Goal: Task Accomplishment & Management: Complete application form

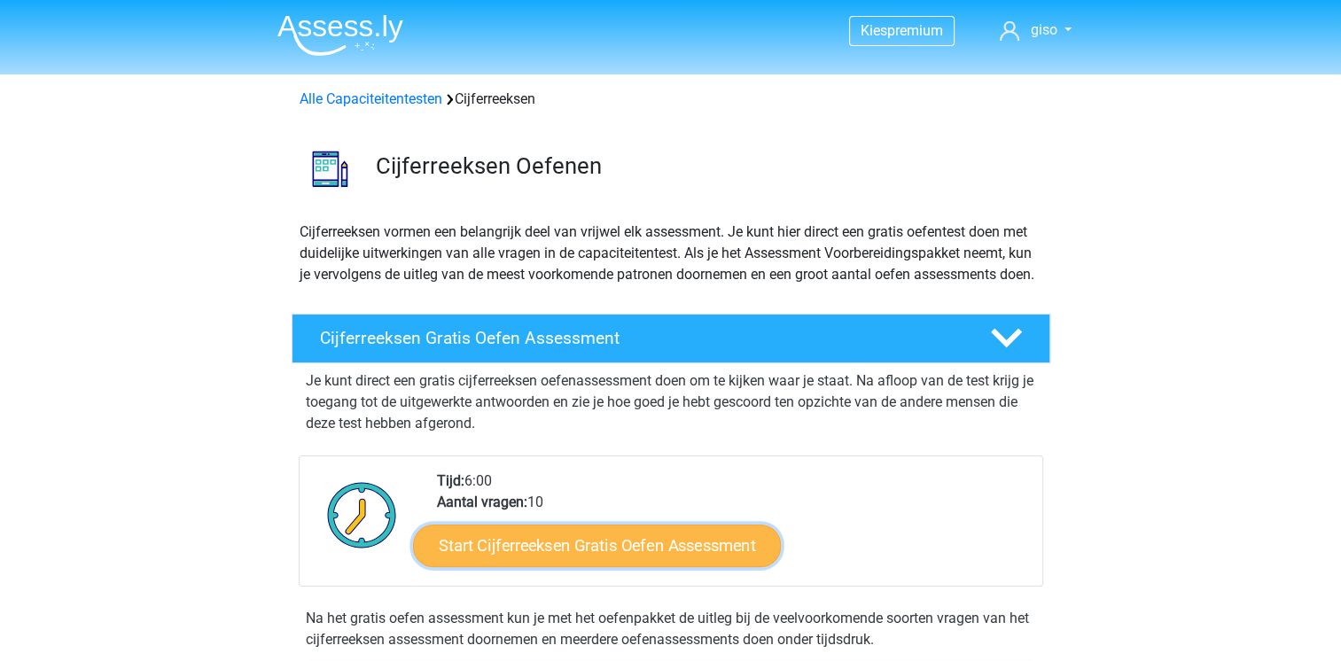
click at [568, 566] on link "Start Cijferreeksen Gratis Oefen Assessment" at bounding box center [597, 545] width 368 height 43
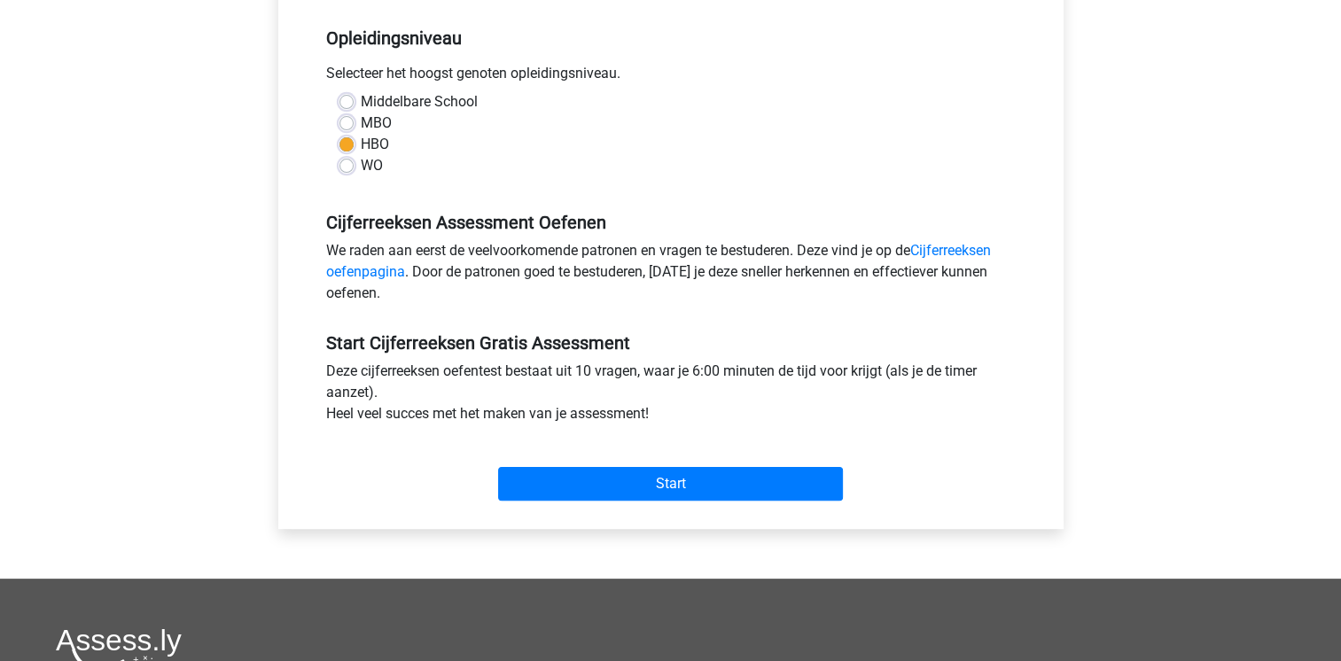
scroll to position [354, 0]
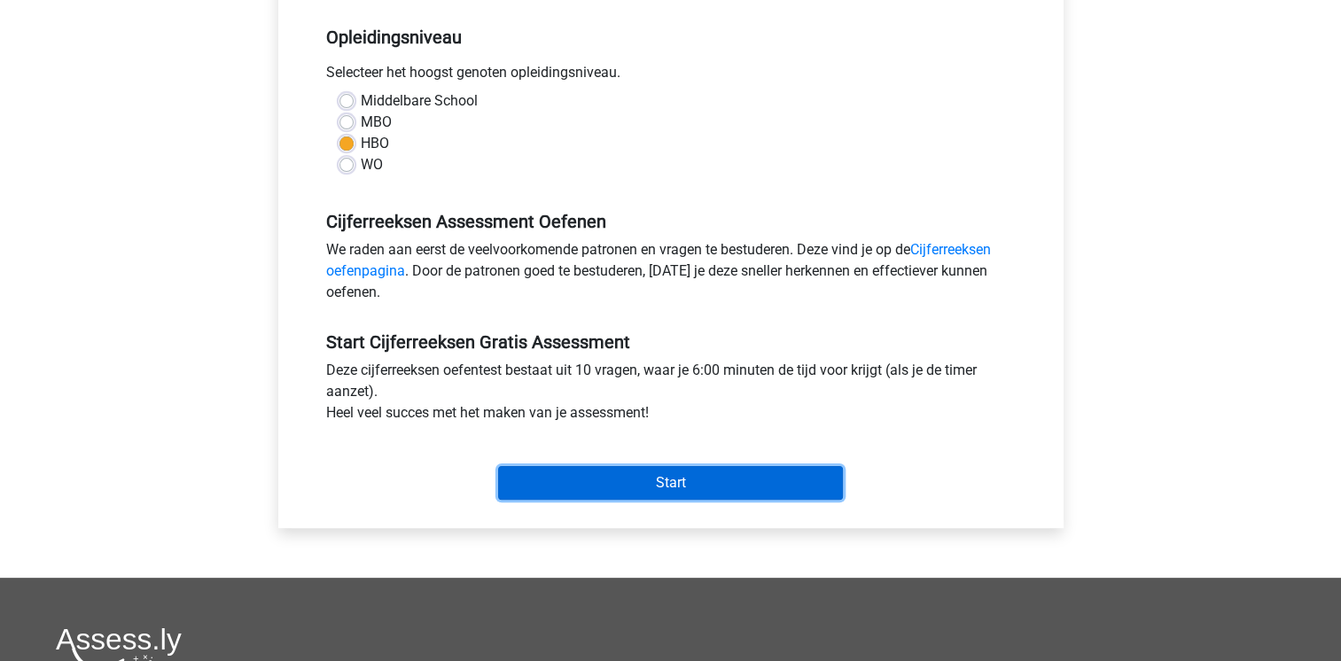
click at [666, 487] on input "Start" at bounding box center [670, 483] width 345 height 34
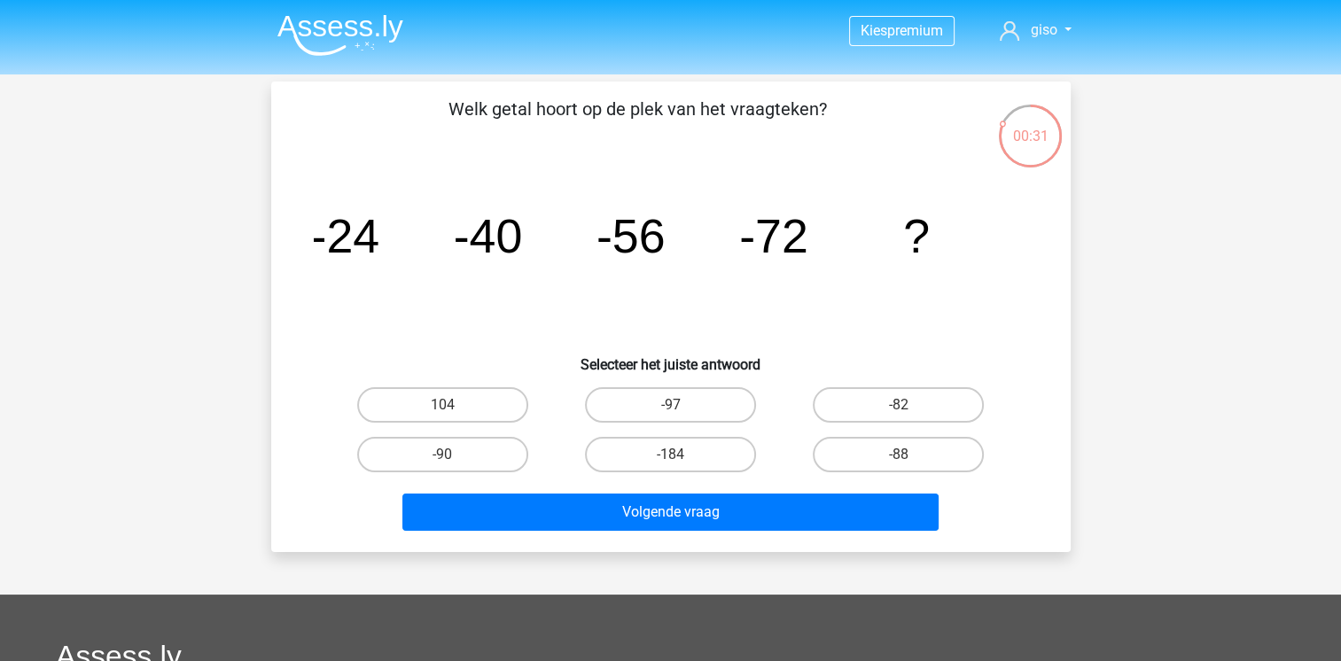
click at [906, 455] on input "-88" at bounding box center [904, 461] width 12 height 12
radio input "true"
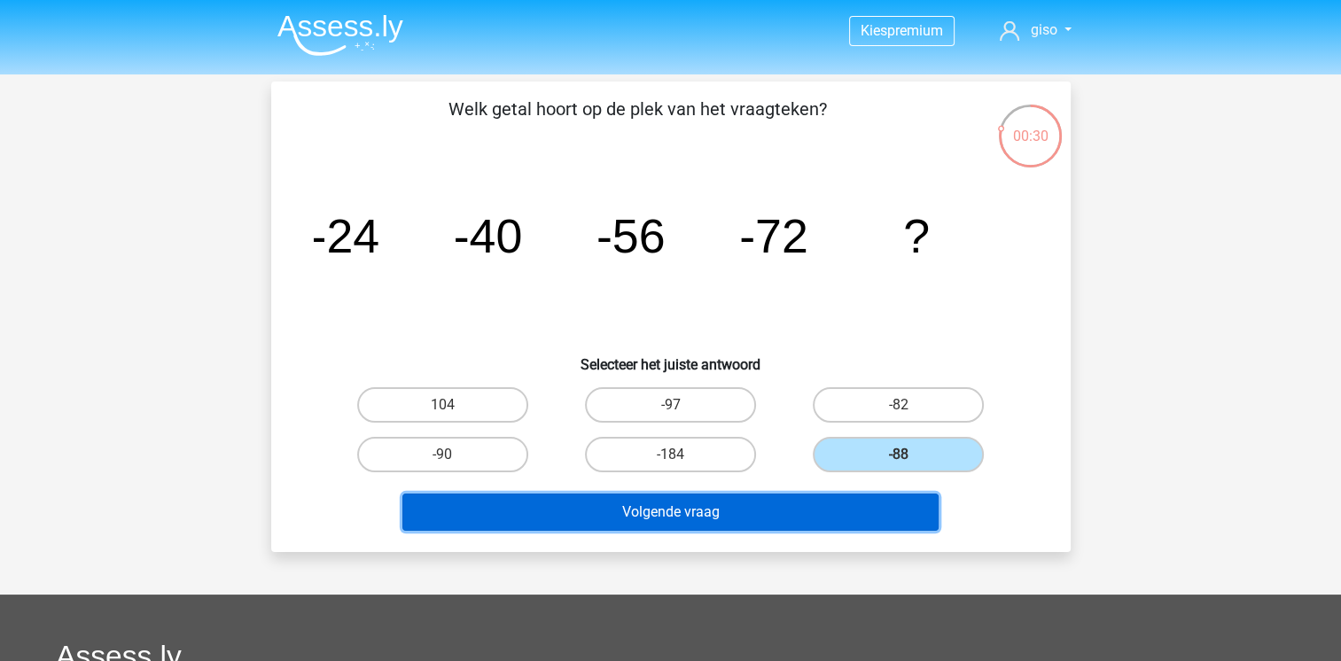
click at [748, 516] on button "Volgende vraag" at bounding box center [670, 512] width 536 height 37
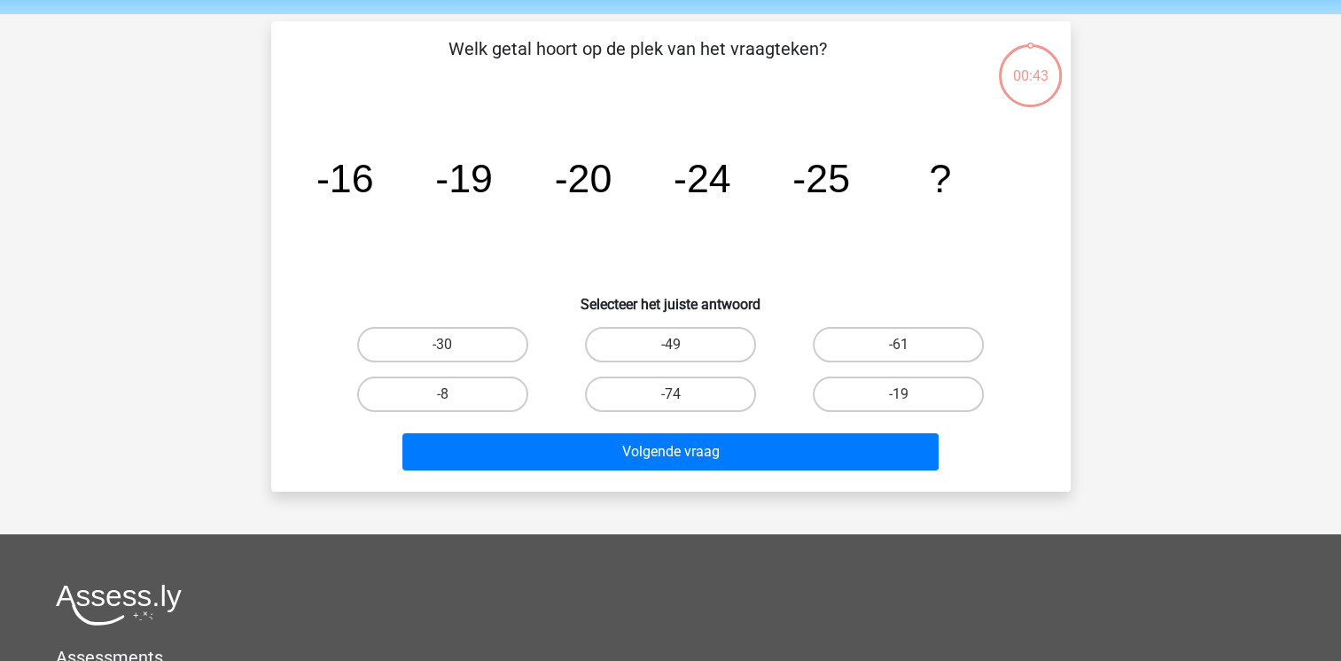
scroll to position [82, 0]
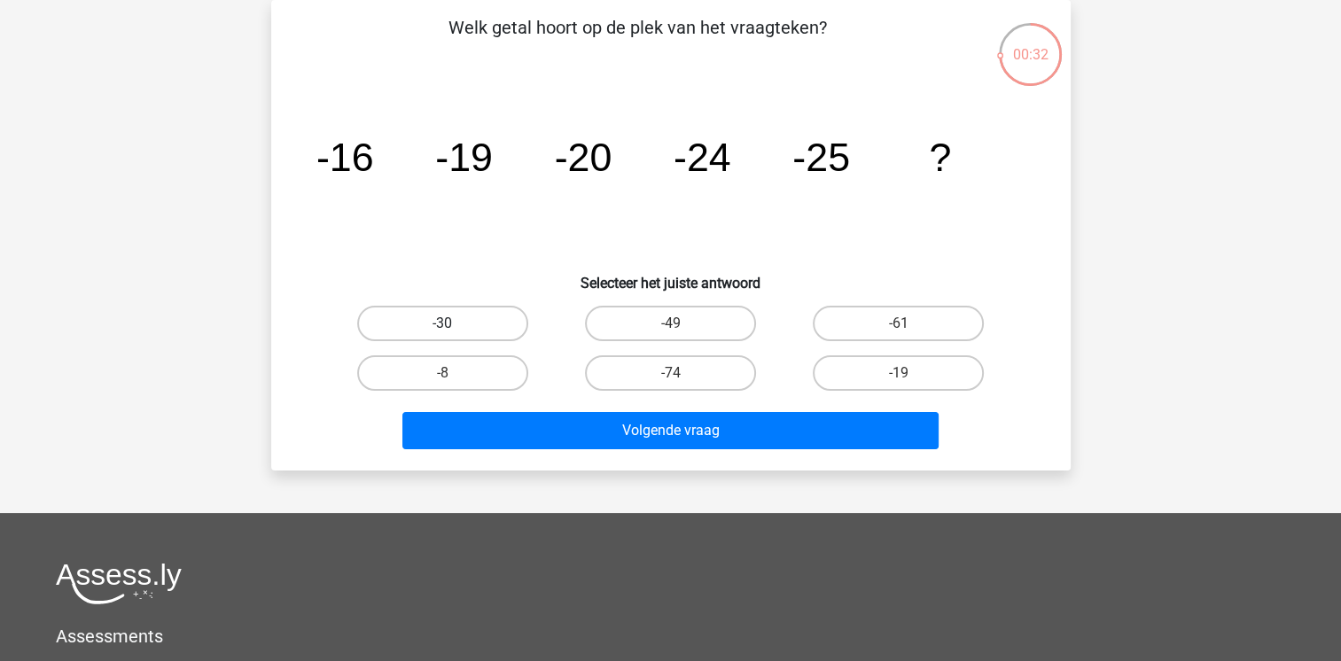
click at [458, 330] on label "-30" at bounding box center [442, 323] width 171 height 35
click at [454, 330] on input "-30" at bounding box center [448, 329] width 12 height 12
radio input "true"
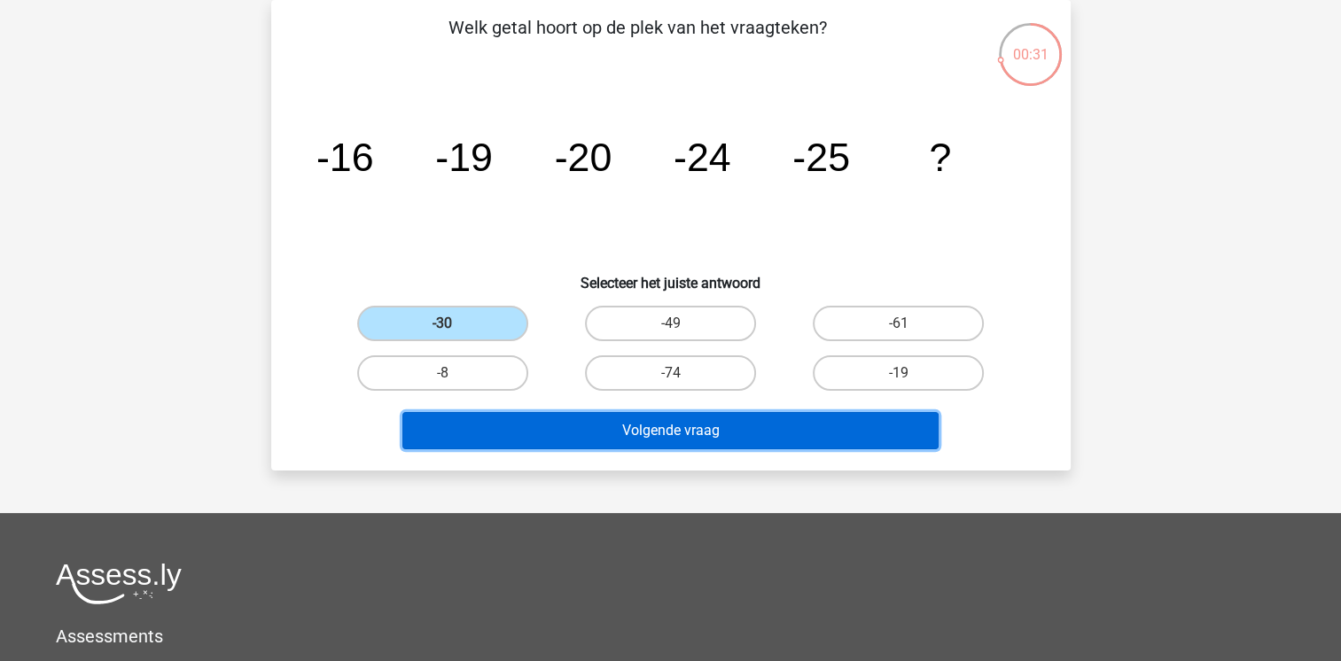
click at [696, 421] on button "Volgende vraag" at bounding box center [670, 430] width 536 height 37
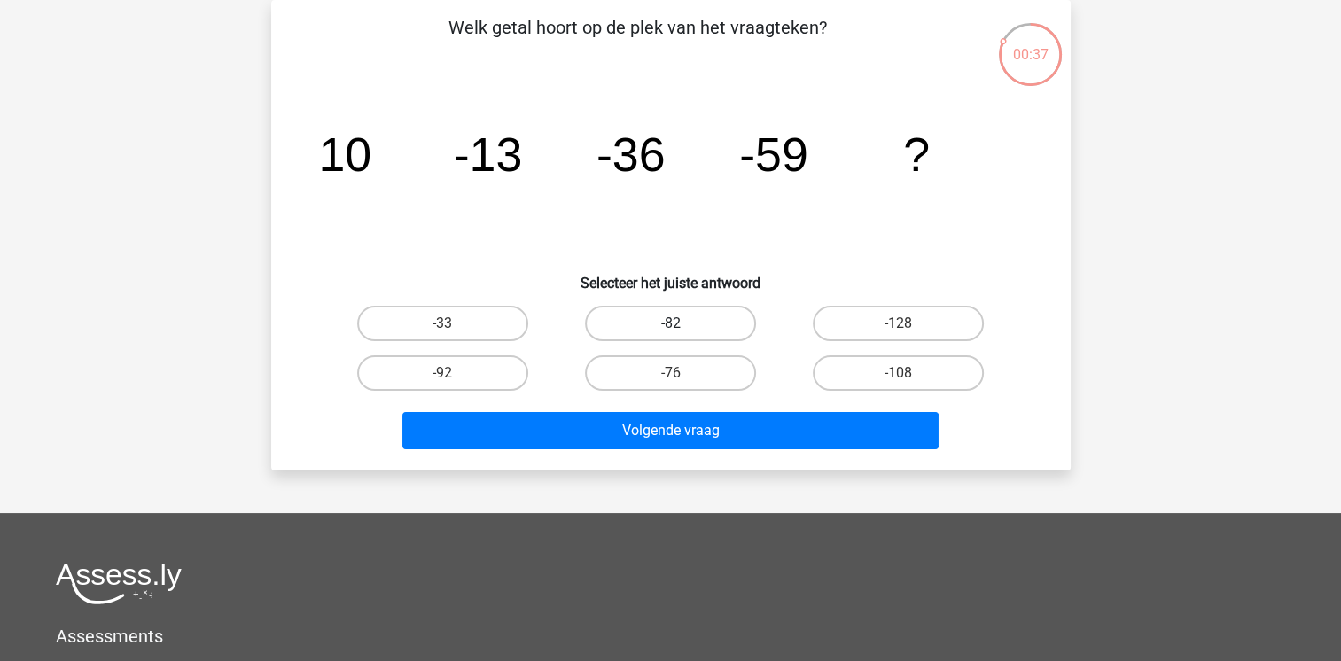
click at [649, 315] on label "-82" at bounding box center [670, 323] width 171 height 35
click at [670, 323] on input "-82" at bounding box center [676, 329] width 12 height 12
radio input "true"
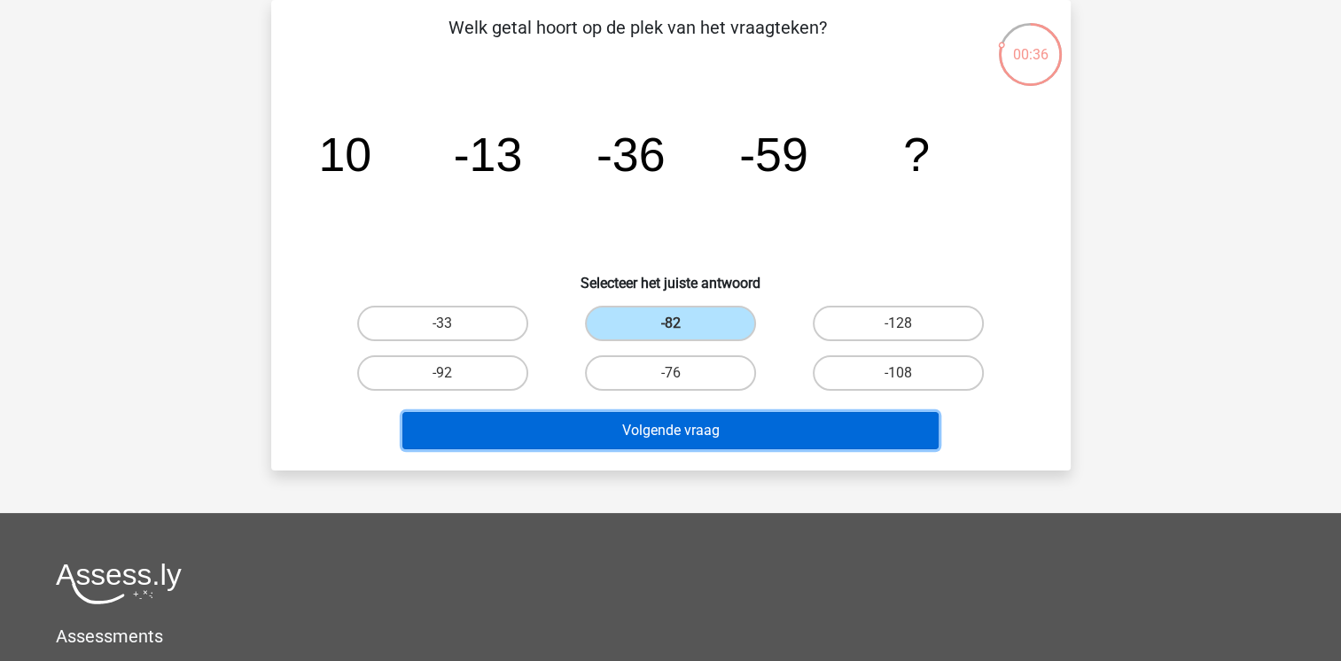
click at [660, 438] on button "Volgende vraag" at bounding box center [670, 430] width 536 height 37
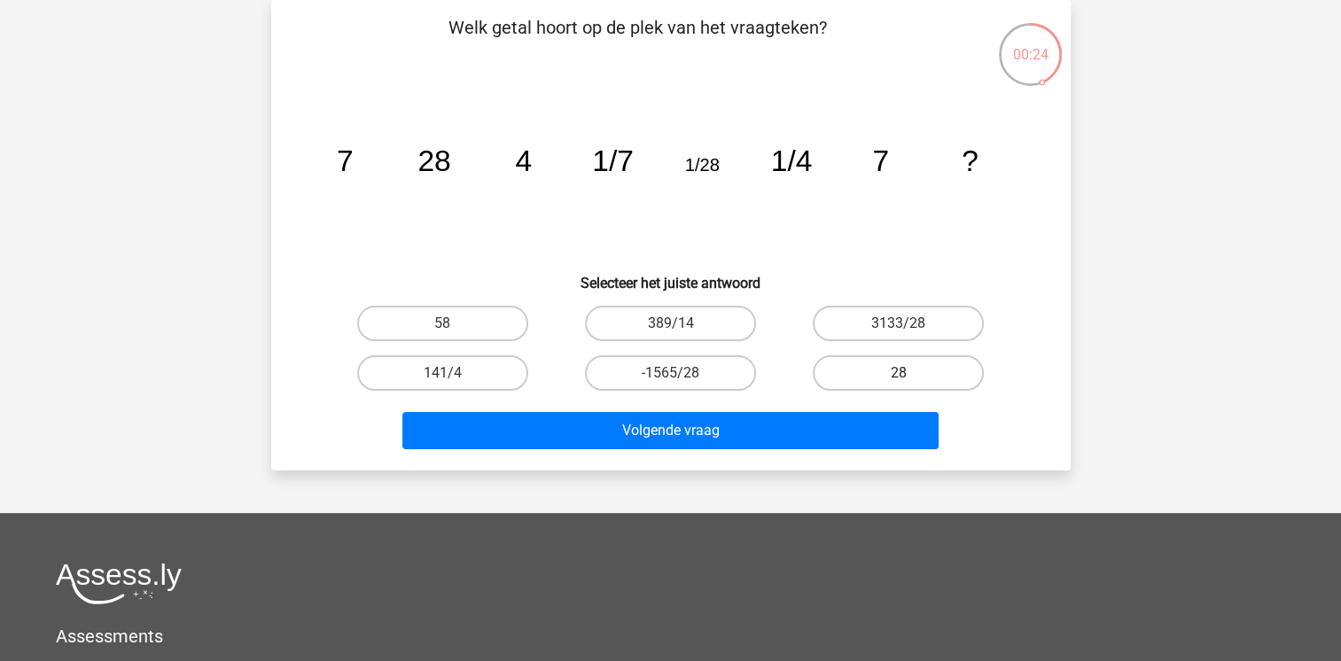
click at [851, 363] on label "28" at bounding box center [897, 372] width 171 height 35
click at [898, 373] on input "28" at bounding box center [904, 379] width 12 height 12
radio input "true"
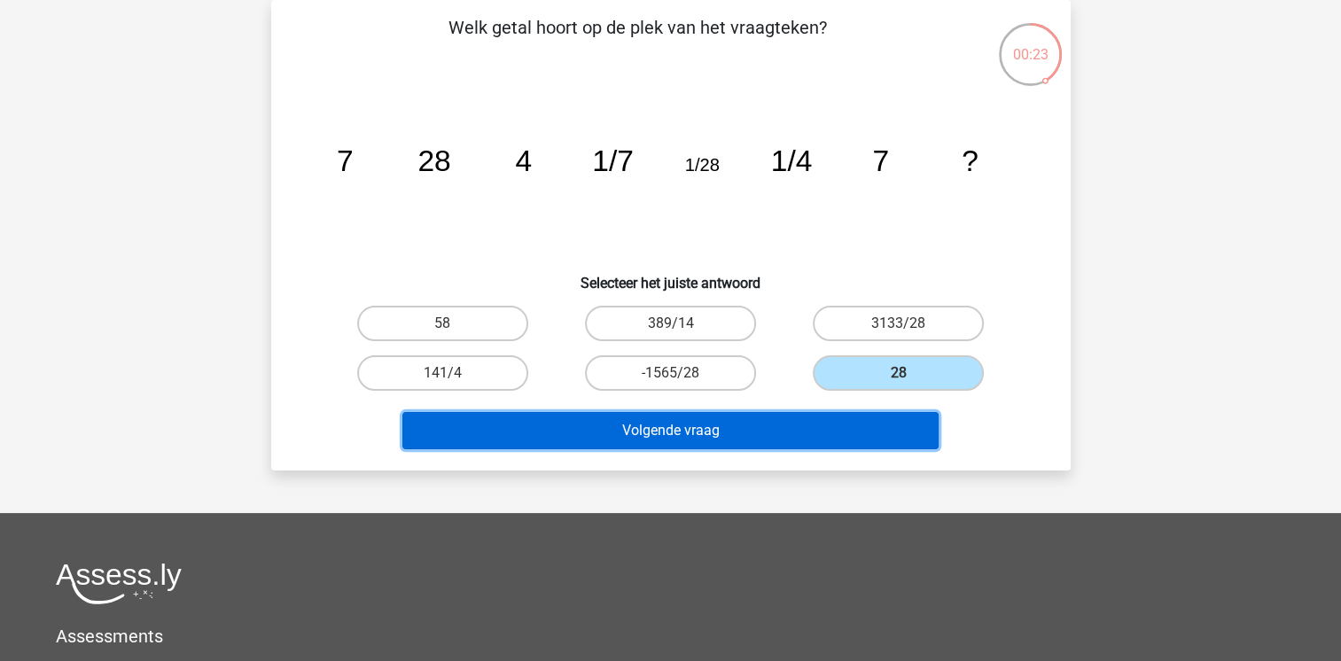
click at [688, 431] on button "Volgende vraag" at bounding box center [670, 430] width 536 height 37
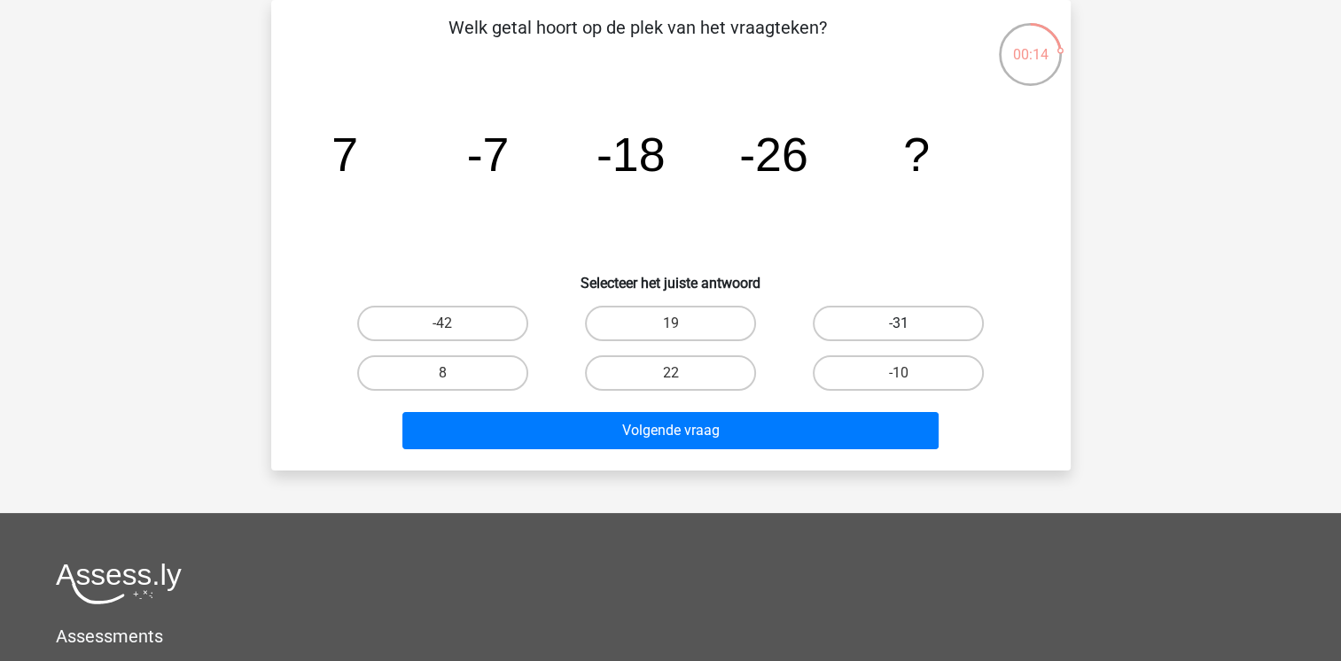
click at [862, 324] on label "-31" at bounding box center [897, 323] width 171 height 35
click at [898, 324] on input "-31" at bounding box center [904, 329] width 12 height 12
radio input "true"
click at [667, 407] on div "Volgende vraag" at bounding box center [670, 427] width 742 height 58
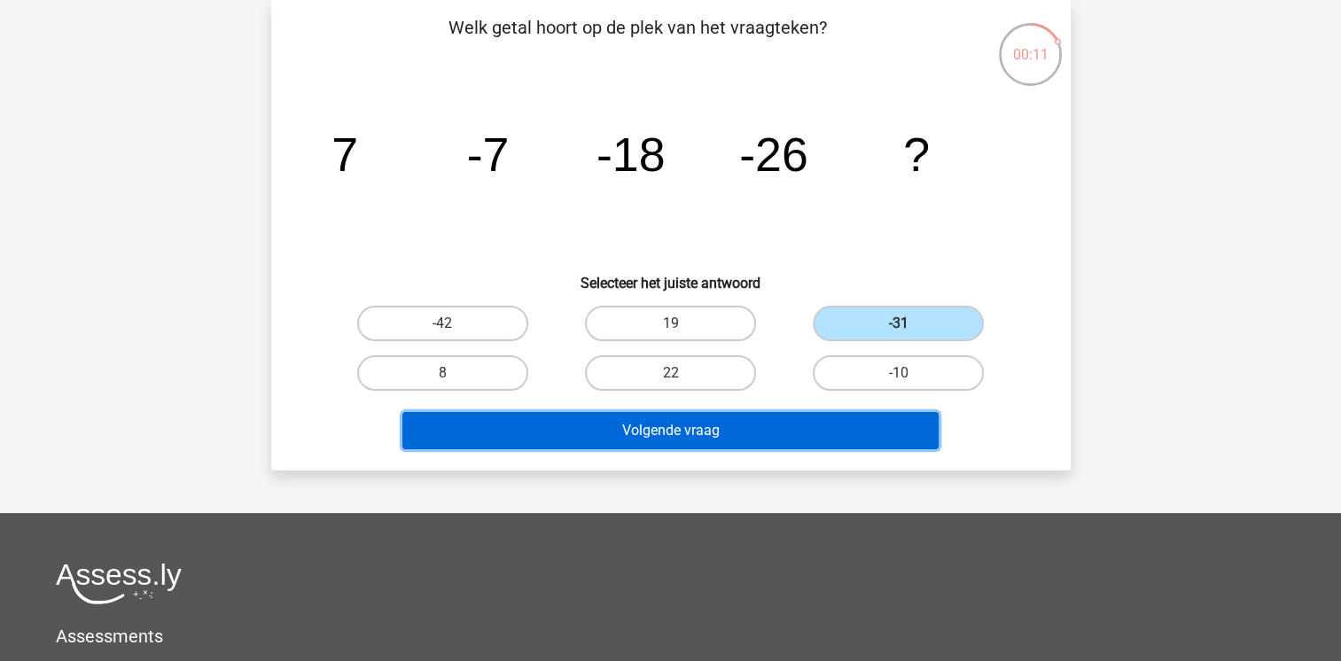
click at [670, 416] on button "Volgende vraag" at bounding box center [670, 430] width 536 height 37
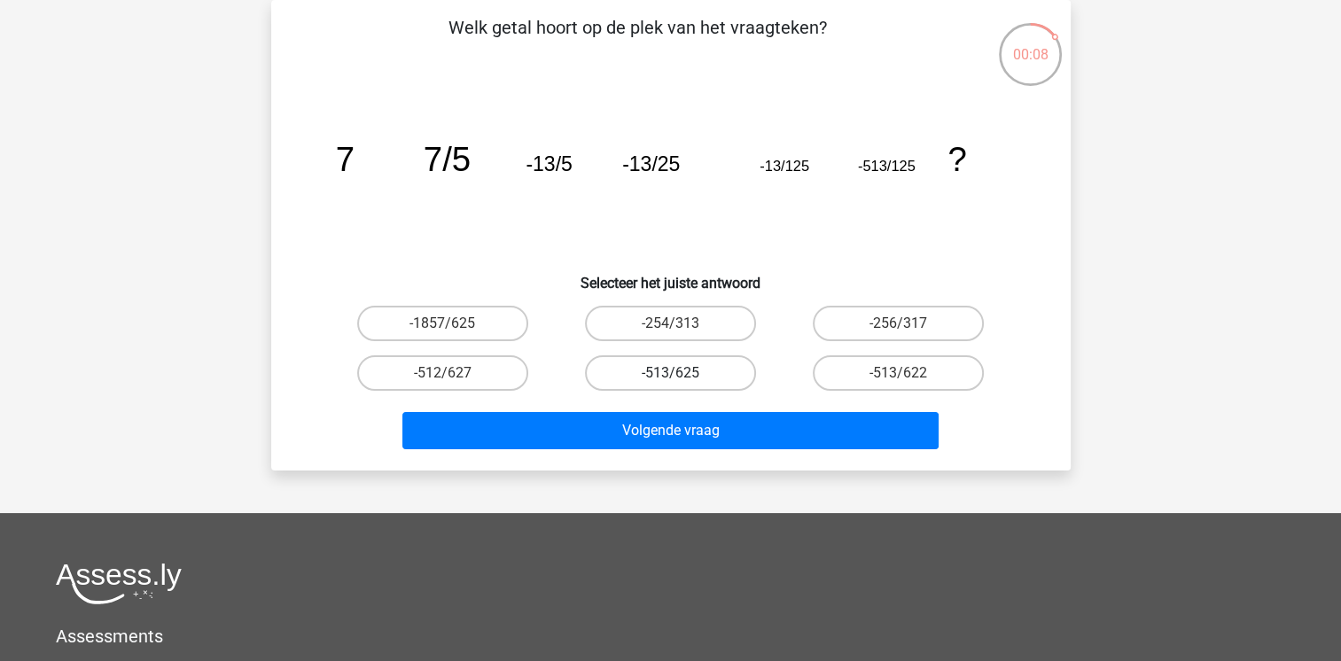
click at [659, 374] on label "-513/625" at bounding box center [670, 372] width 171 height 35
click at [670, 374] on input "-513/625" at bounding box center [676, 379] width 12 height 12
radio input "true"
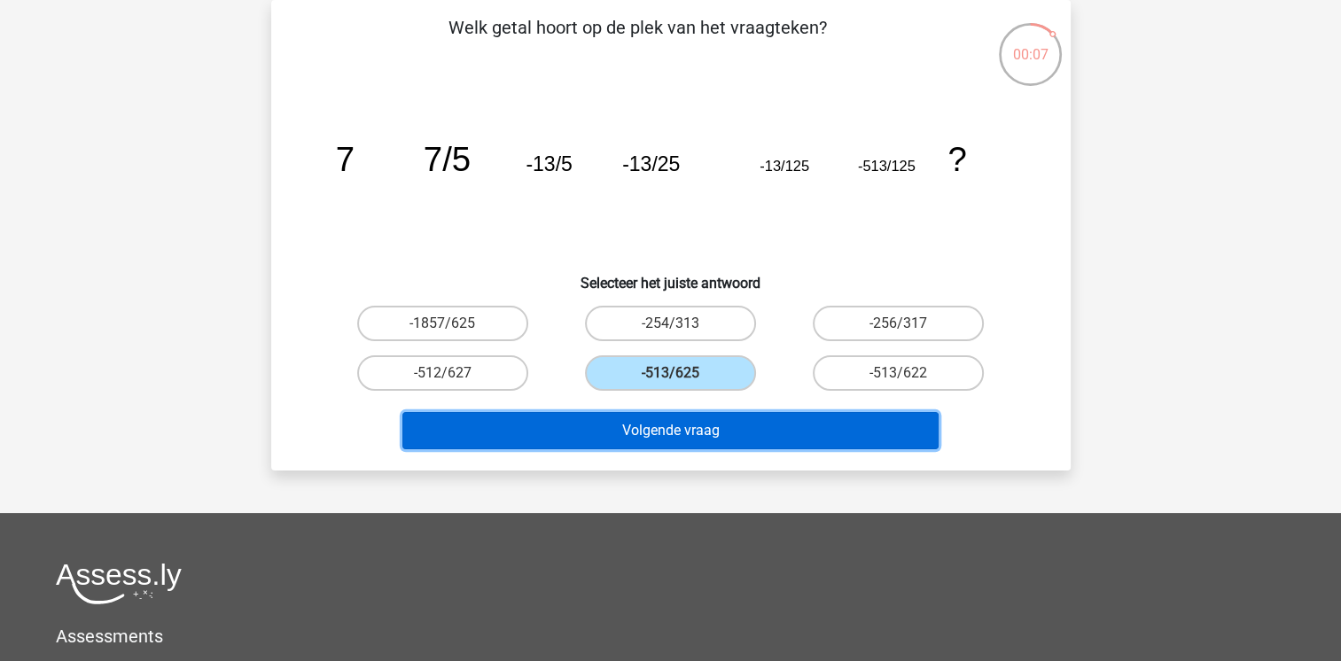
click at [665, 430] on button "Volgende vraag" at bounding box center [670, 430] width 536 height 37
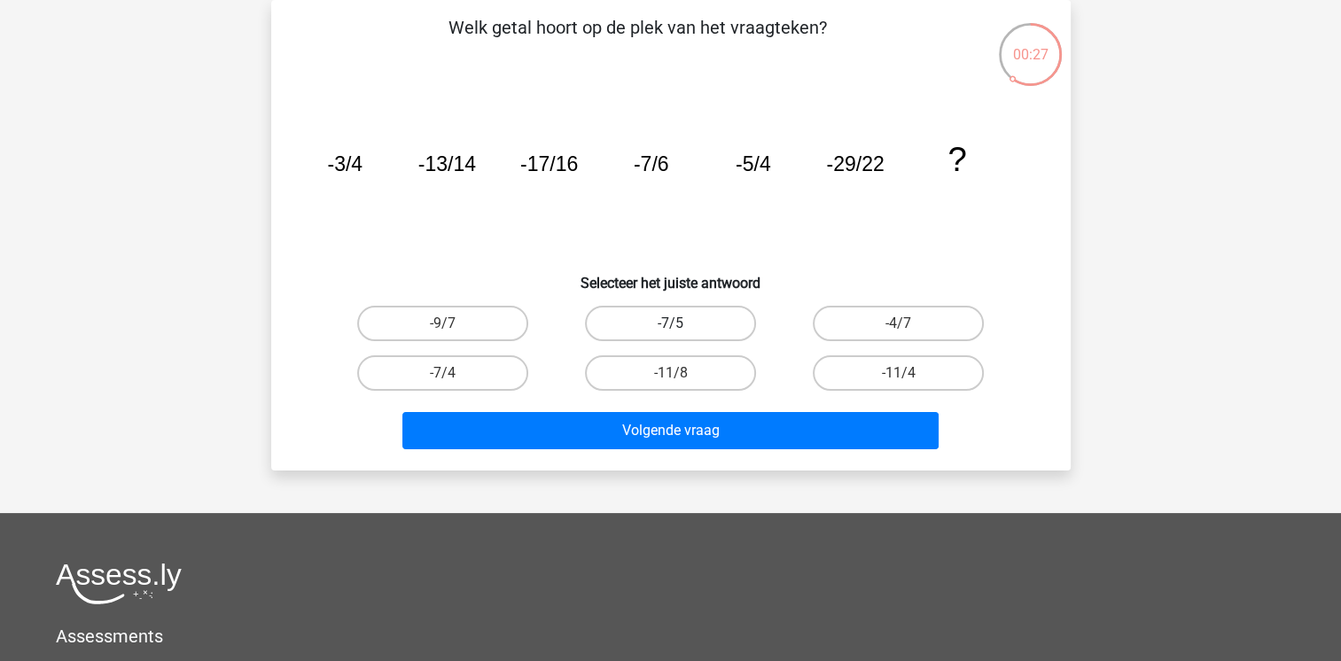
click at [683, 325] on label "-7/5" at bounding box center [670, 323] width 171 height 35
click at [681, 325] on input "-7/5" at bounding box center [676, 329] width 12 height 12
radio input "true"
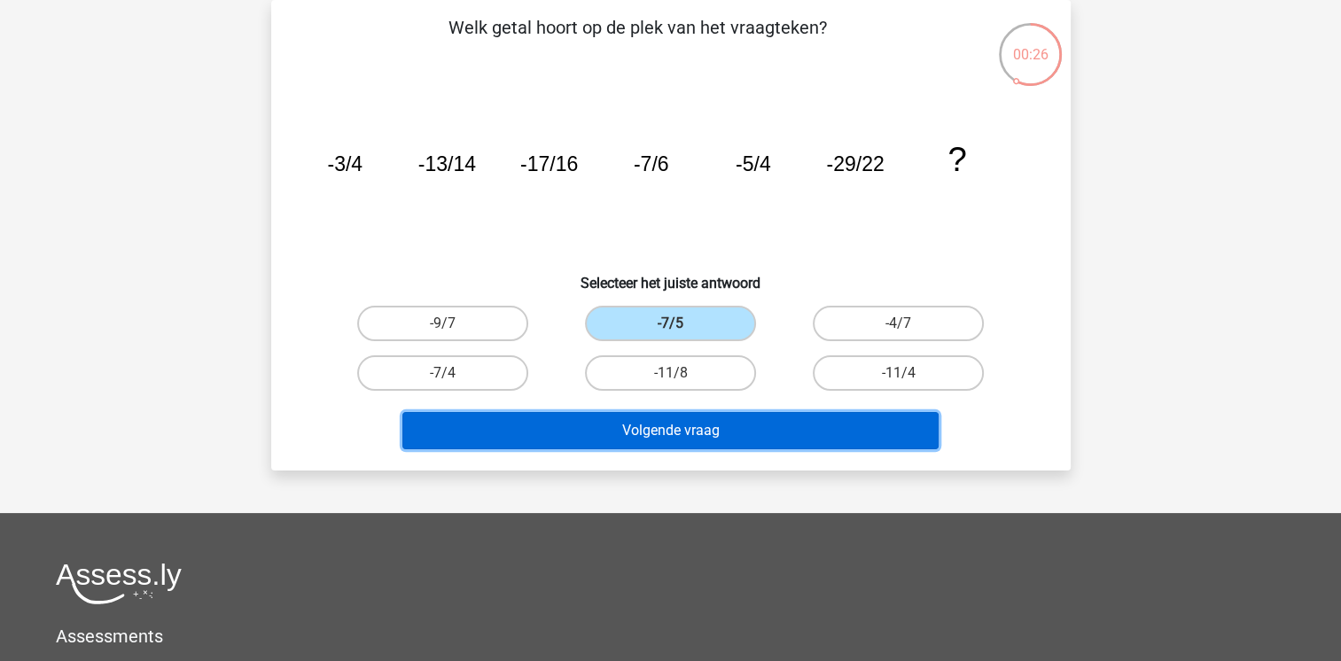
click at [686, 425] on button "Volgende vraag" at bounding box center [670, 430] width 536 height 37
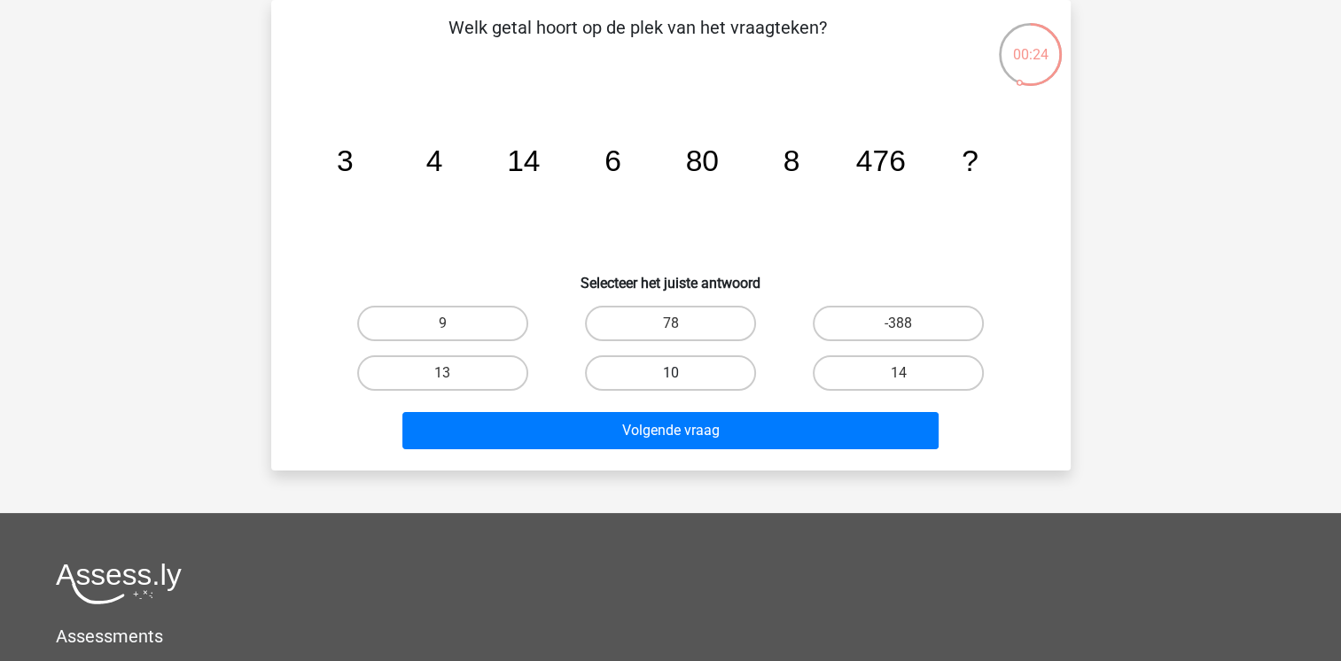
click at [671, 366] on label "10" at bounding box center [670, 372] width 171 height 35
click at [671, 373] on input "10" at bounding box center [676, 379] width 12 height 12
radio input "true"
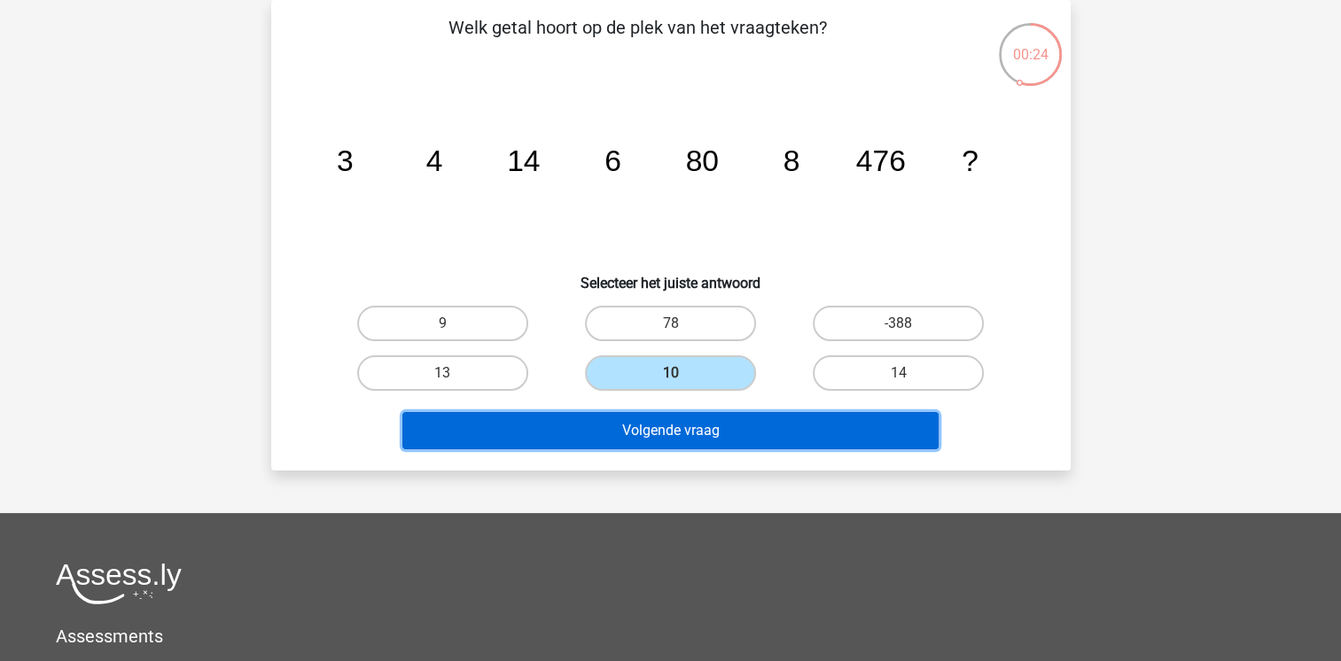
click at [677, 425] on button "Volgende vraag" at bounding box center [670, 430] width 536 height 37
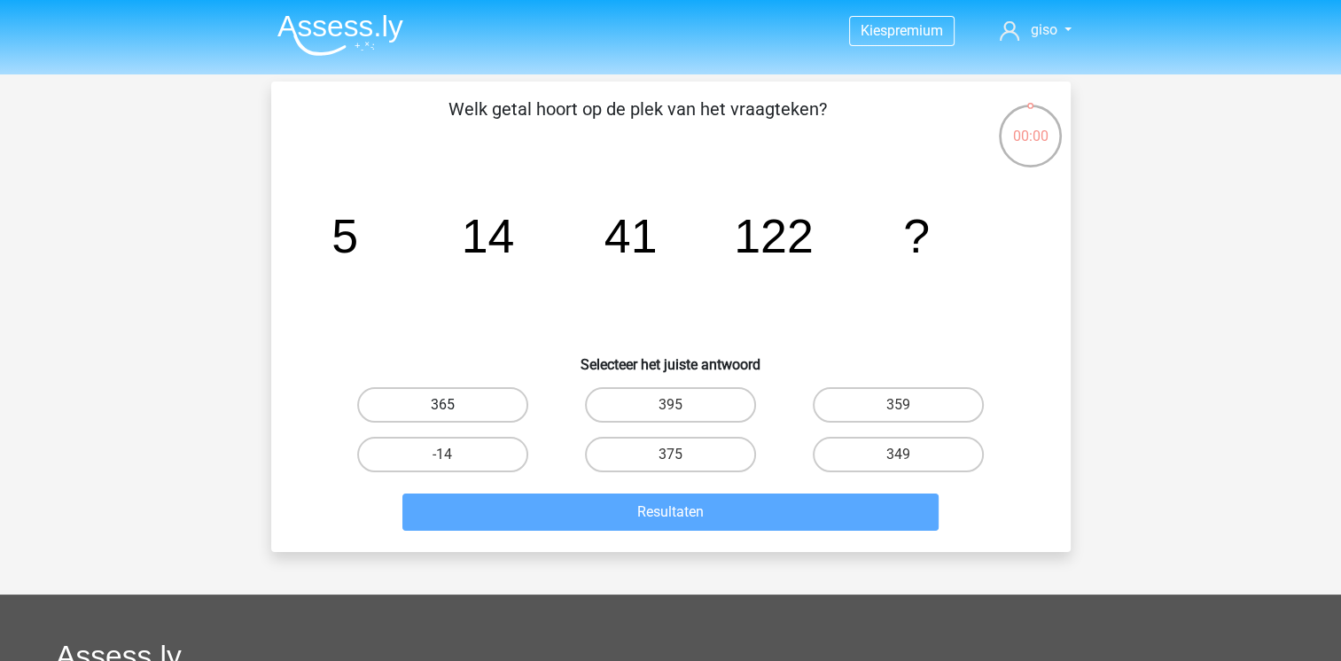
click at [473, 399] on label "365" at bounding box center [442, 404] width 171 height 35
click at [454, 405] on input "365" at bounding box center [448, 411] width 12 height 12
radio input "true"
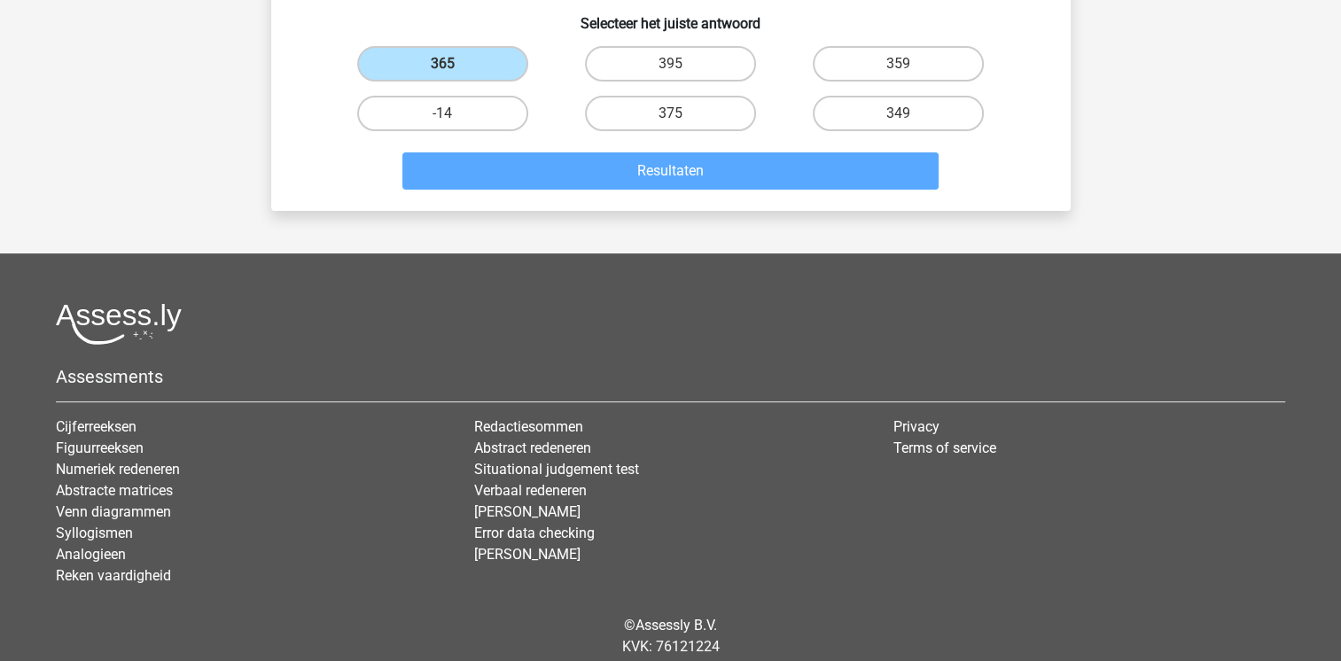
scroll to position [354, 0]
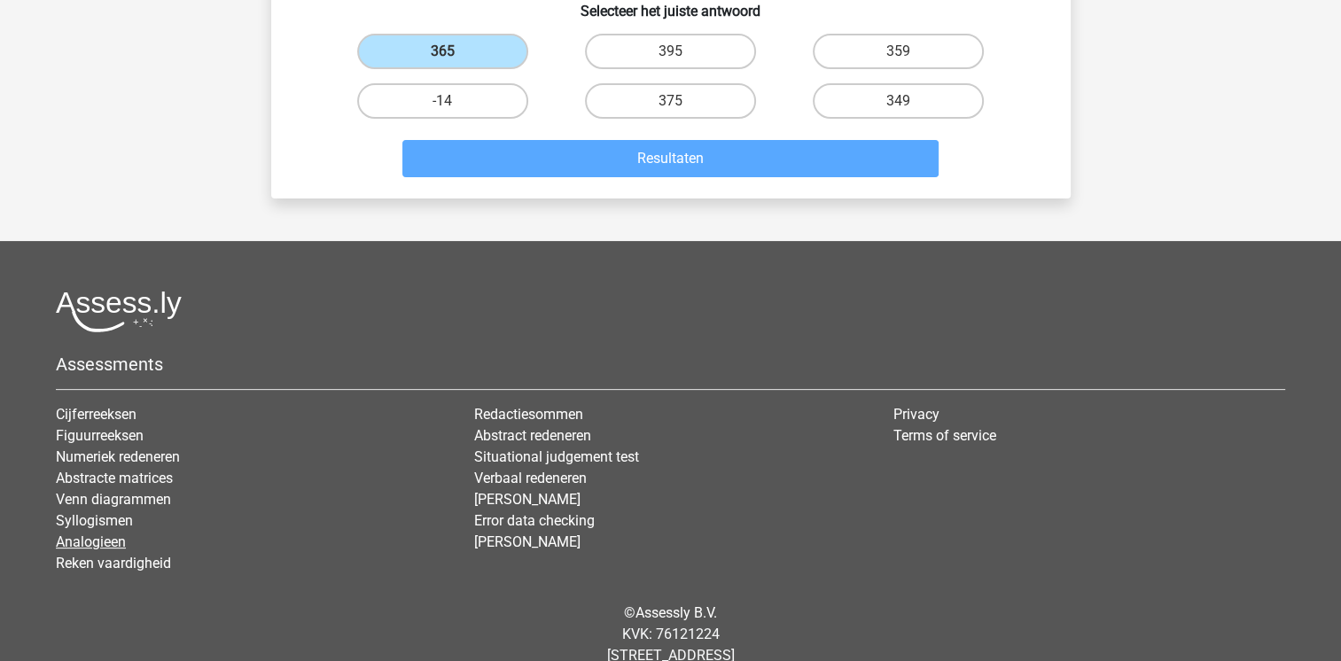
click at [82, 535] on link "Analogieen" at bounding box center [91, 541] width 70 height 17
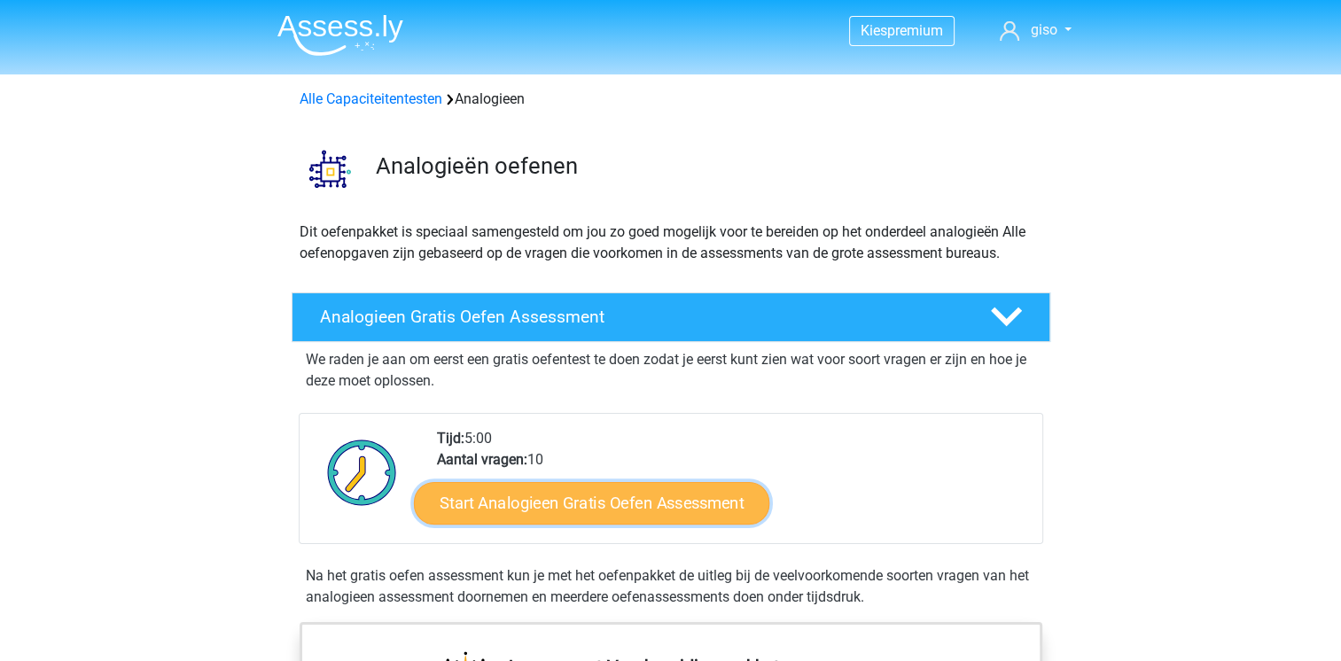
click at [666, 498] on link "Start Analogieen Gratis Oefen Assessment" at bounding box center [591, 502] width 355 height 43
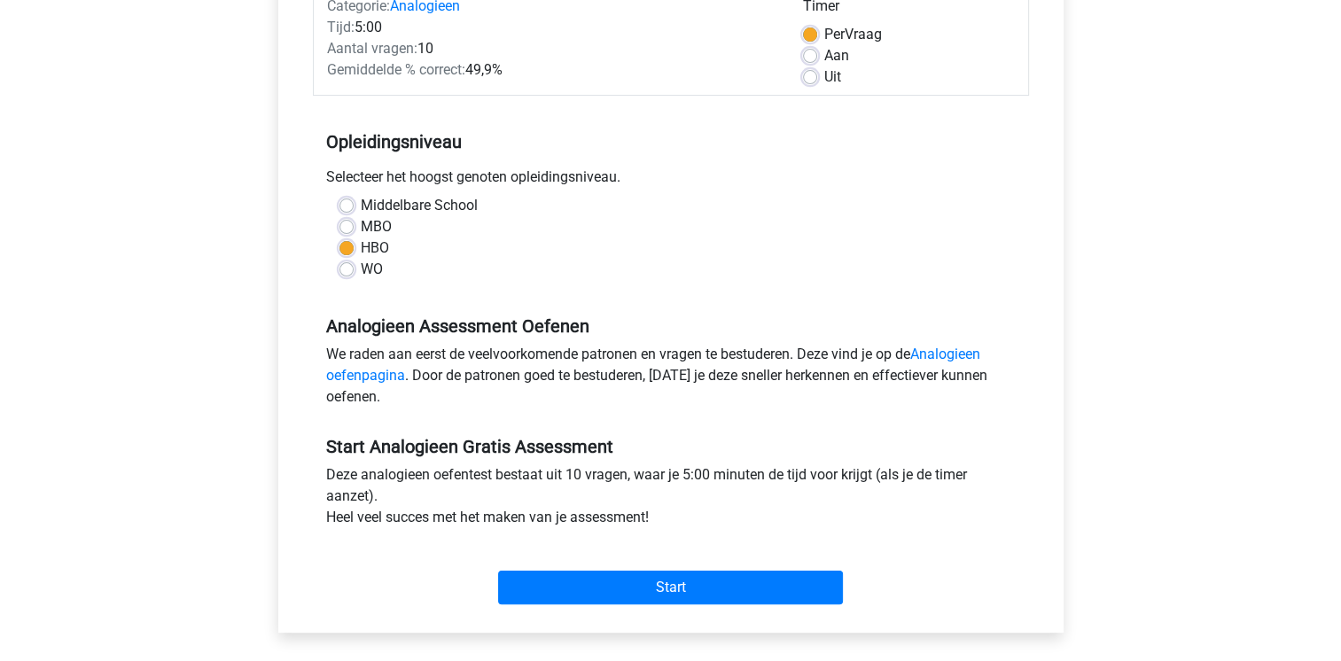
scroll to position [293, 0]
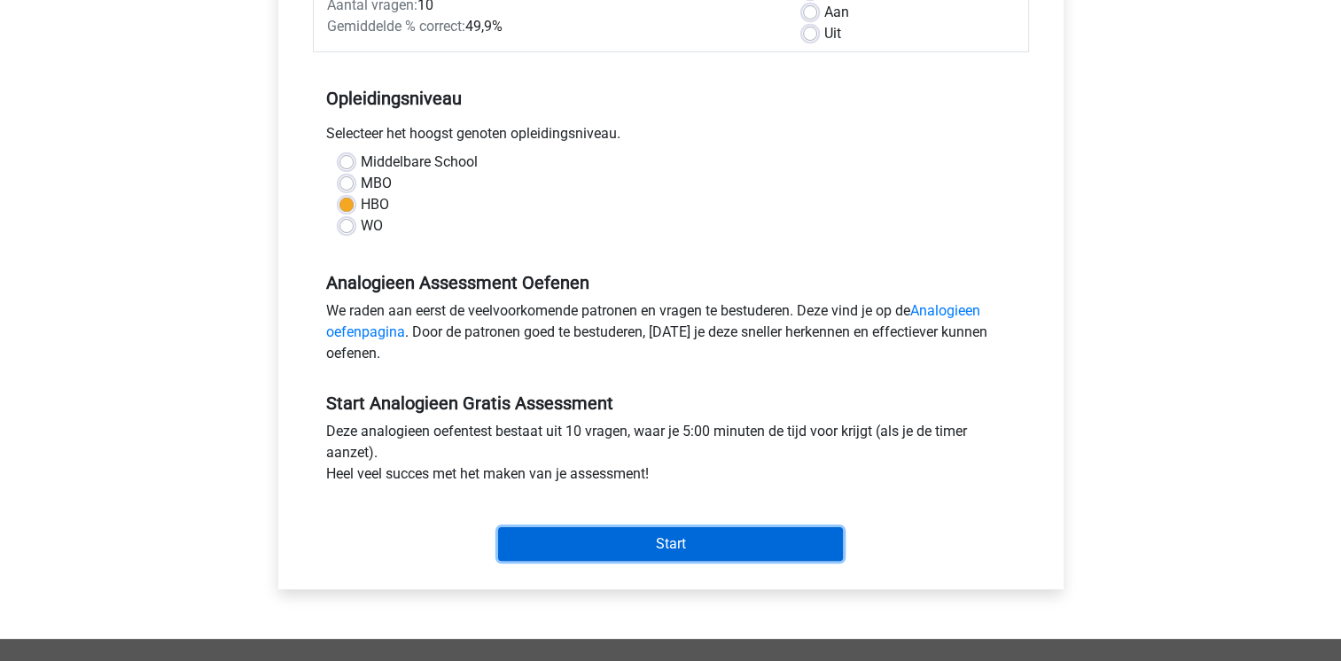
click at [662, 540] on input "Start" at bounding box center [670, 544] width 345 height 34
